Goal: Task Accomplishment & Management: Manage account settings

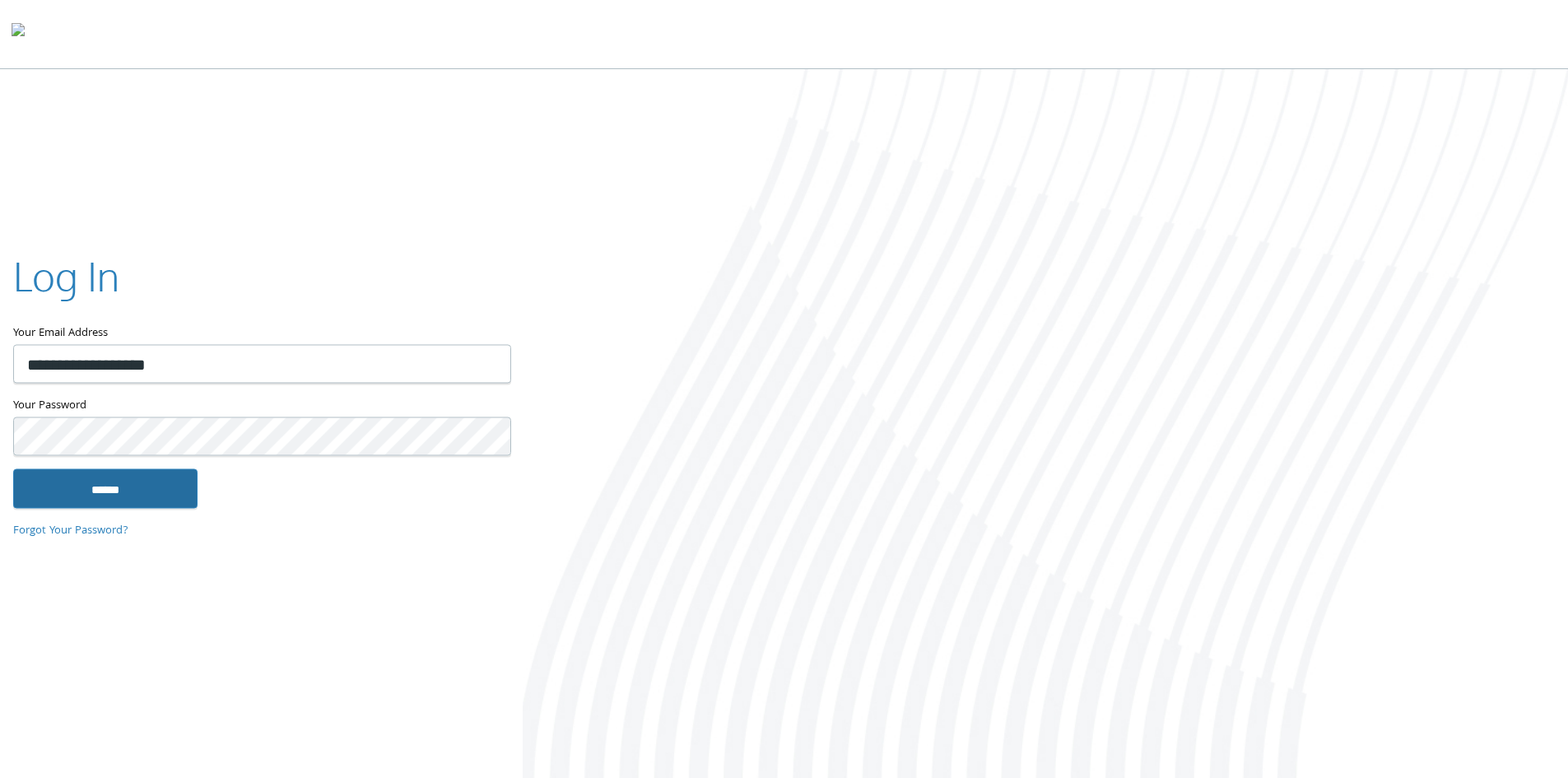
click at [144, 484] on input "******" at bounding box center [104, 488] width 184 height 39
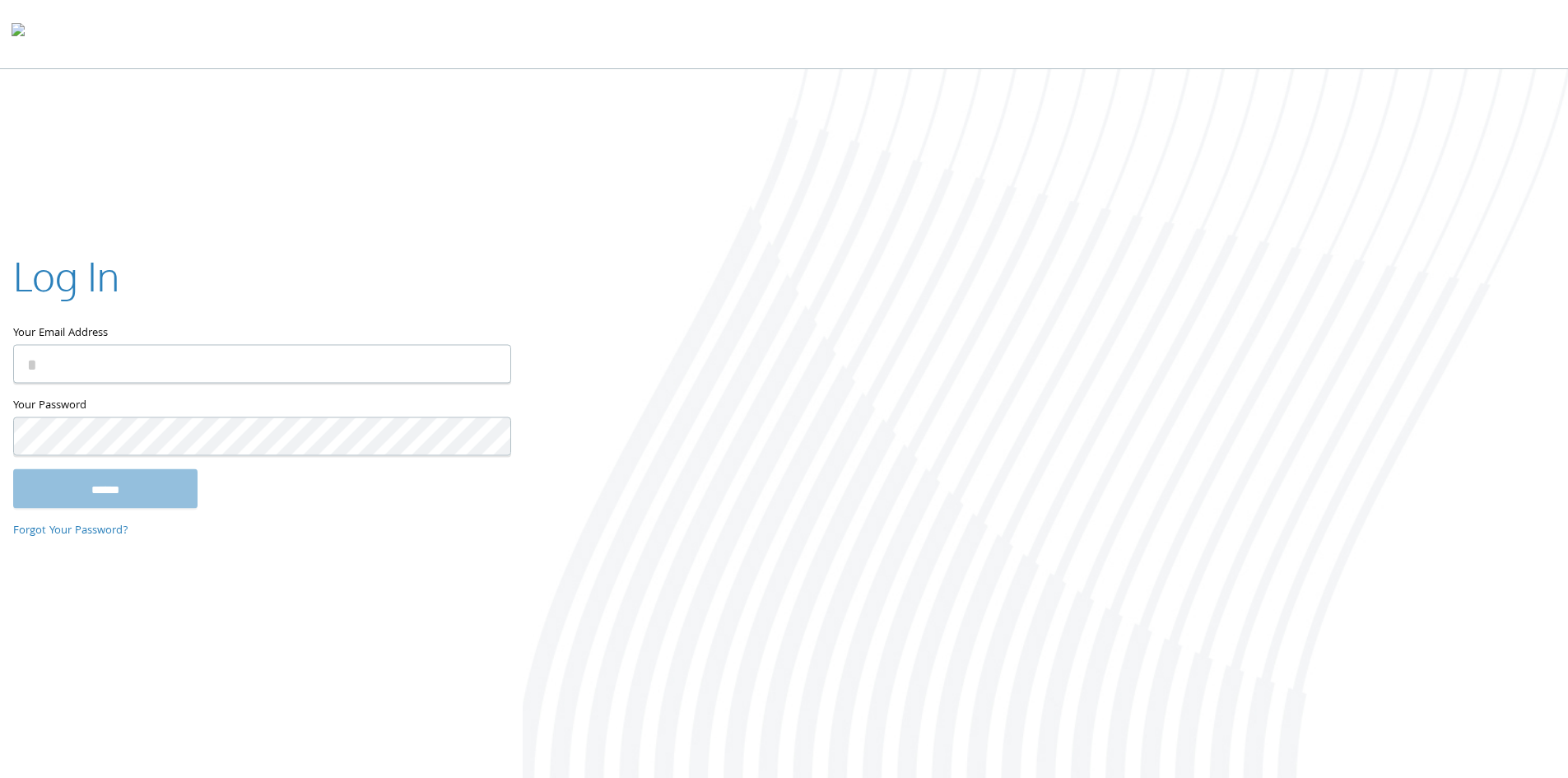
type input "**********"
click at [130, 494] on input "******" at bounding box center [104, 488] width 184 height 39
